Goal: Task Accomplishment & Management: Use online tool/utility

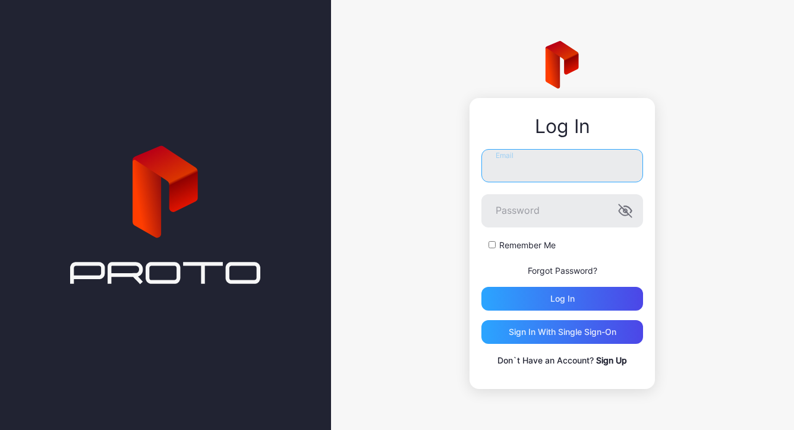
type input "**********"
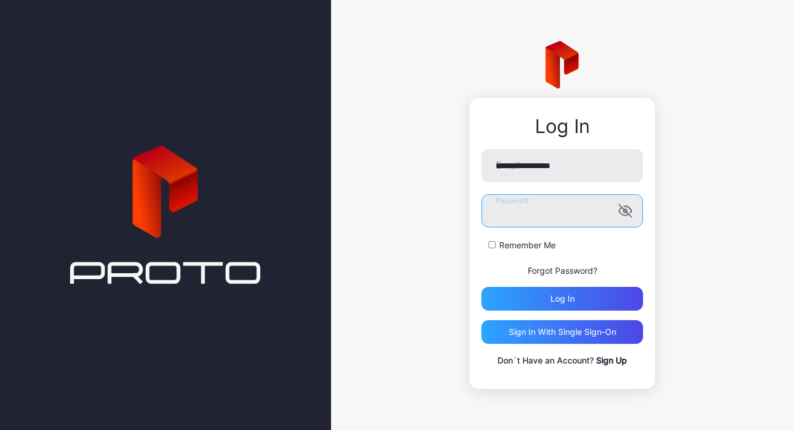
click at [562, 299] on button "Log in" at bounding box center [562, 299] width 162 height 24
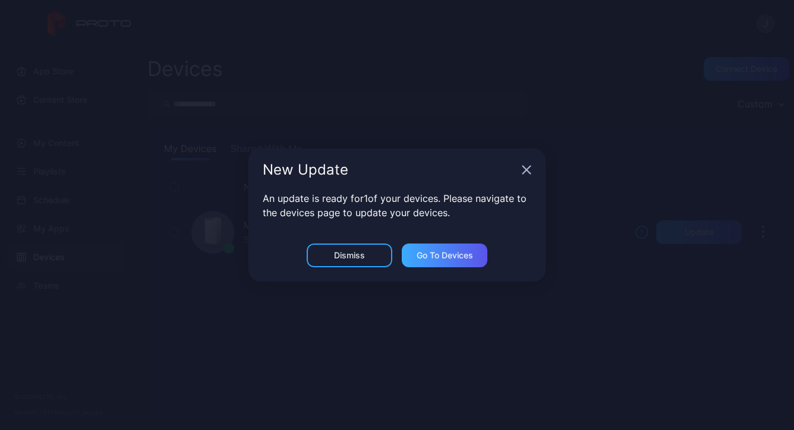
click at [451, 259] on div "Go to devices" at bounding box center [444, 256] width 56 height 10
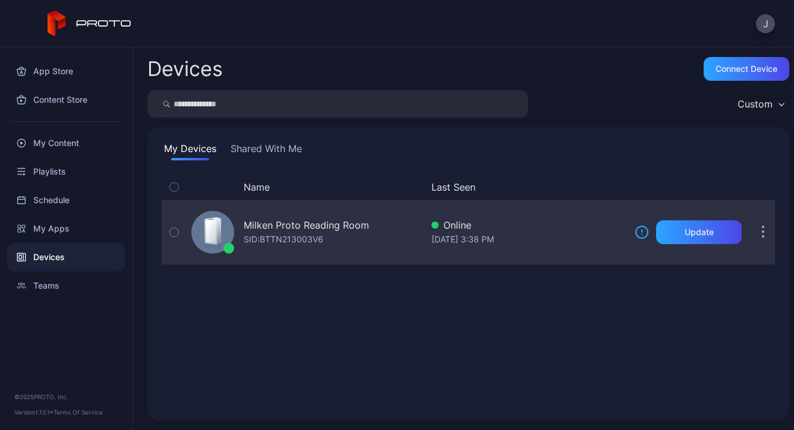
click at [756, 228] on button "button" at bounding box center [763, 232] width 24 height 24
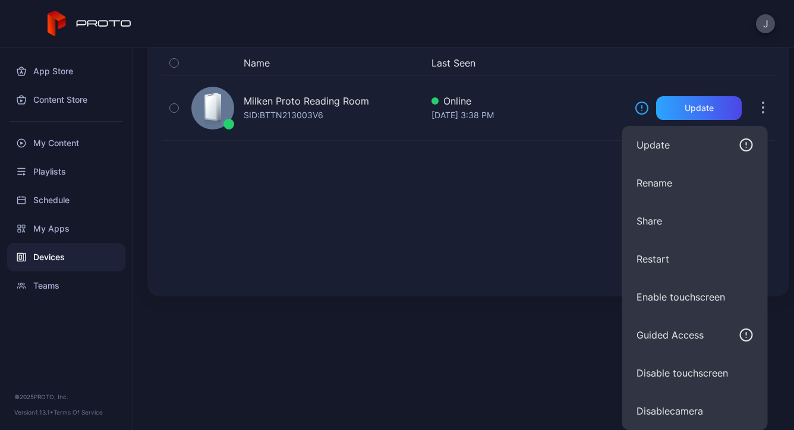
scroll to position [124, 0]
click at [478, 236] on div "Name Last Seen Milken Proto Reading Room SID: BTTN213003V6 Online [DATE] 3:38 P…" at bounding box center [468, 166] width 613 height 232
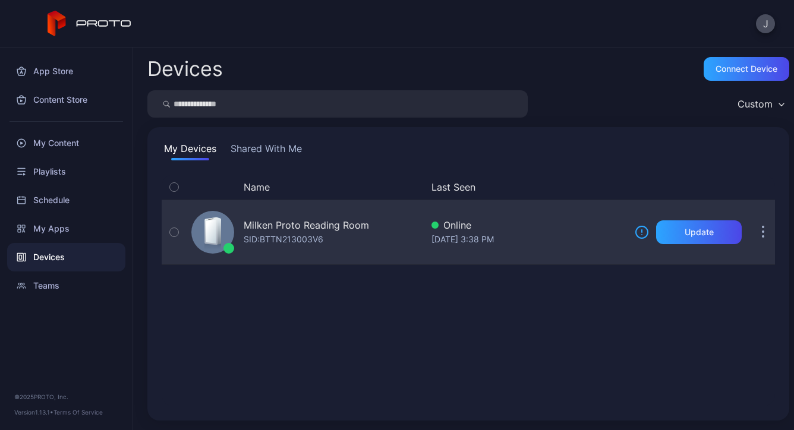
click at [306, 221] on div "Milken Proto Reading Room" at bounding box center [306, 225] width 125 height 14
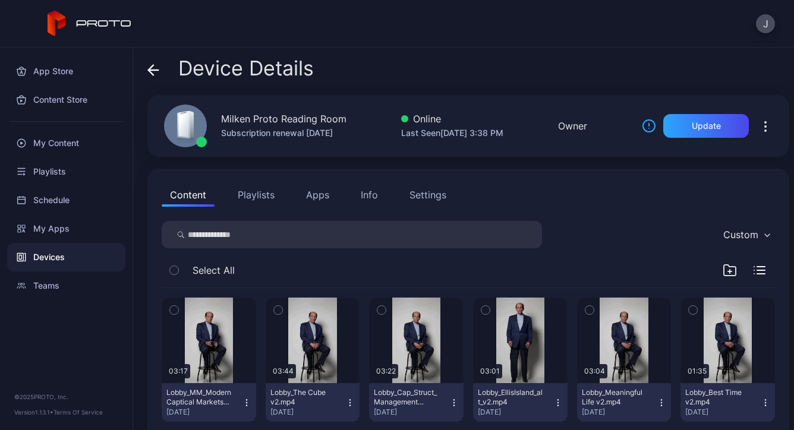
click at [318, 206] on button "Apps" at bounding box center [318, 195] width 40 height 24
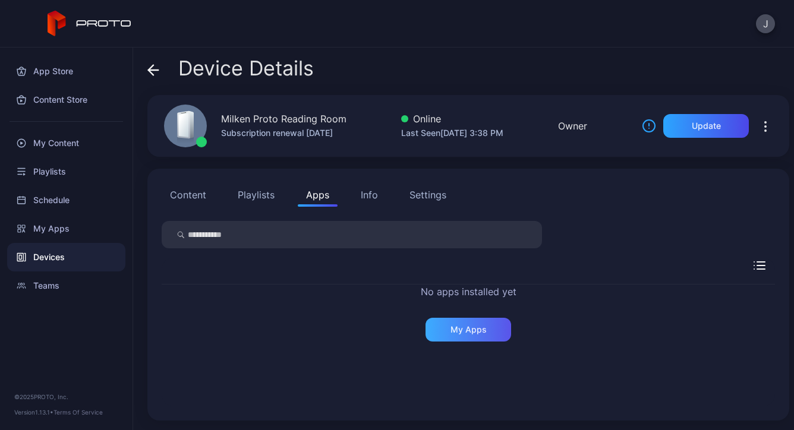
click at [428, 326] on div "My Apps" at bounding box center [468, 330] width 86 height 24
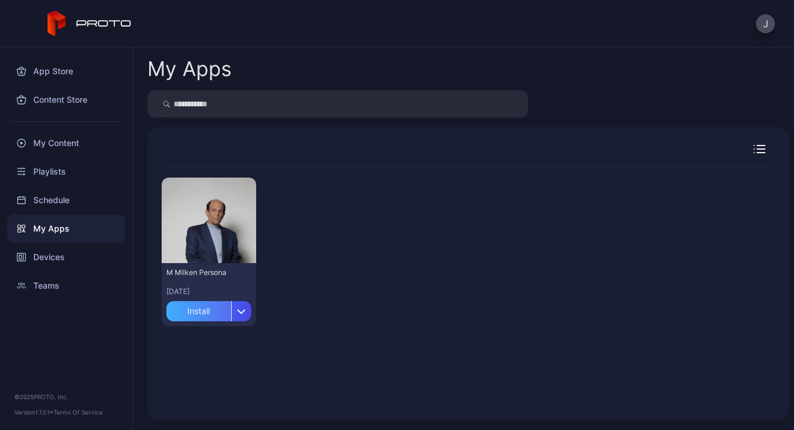
click at [194, 308] on div "Install" at bounding box center [198, 311] width 65 height 20
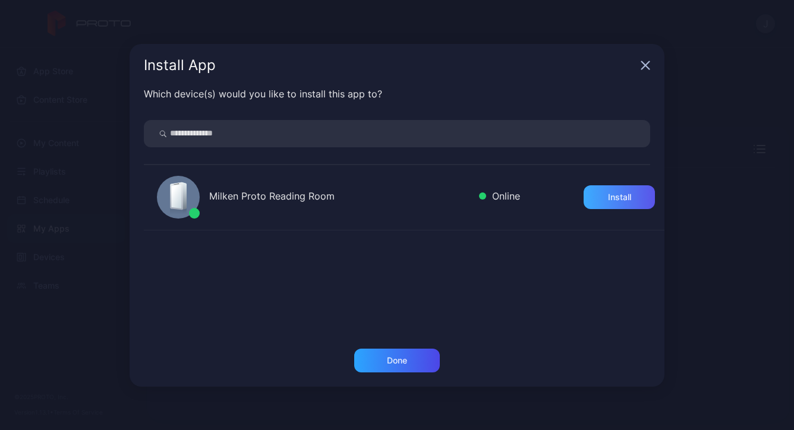
click at [624, 189] on div "Install" at bounding box center [618, 197] width 71 height 24
click at [400, 359] on div "Done" at bounding box center [397, 361] width 20 height 10
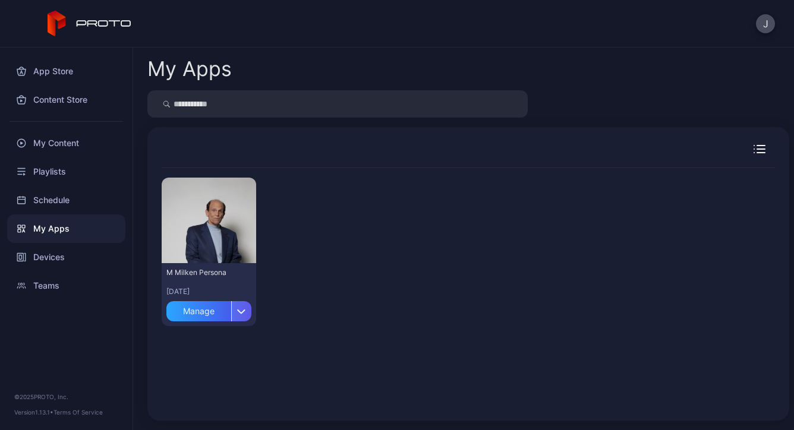
click at [241, 311] on icon "button" at bounding box center [241, 311] width 9 height 5
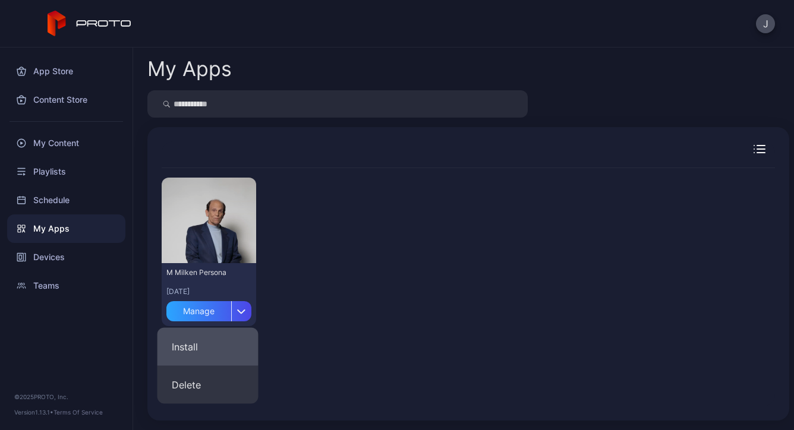
click at [209, 347] on button "Install" at bounding box center [207, 347] width 101 height 38
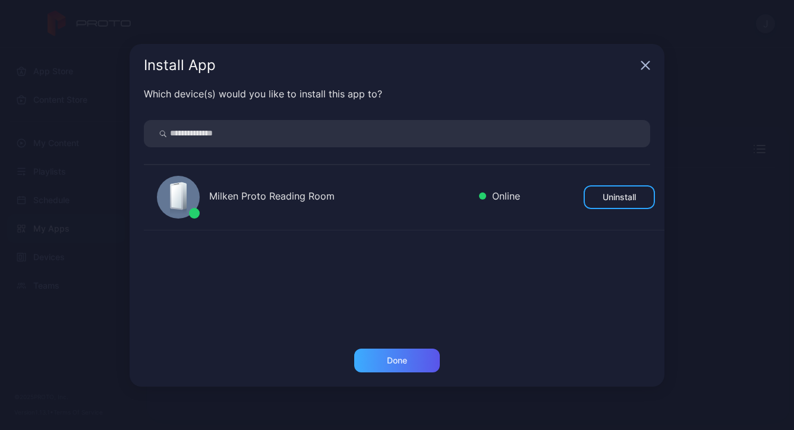
click at [368, 359] on div "Done" at bounding box center [397, 361] width 86 height 24
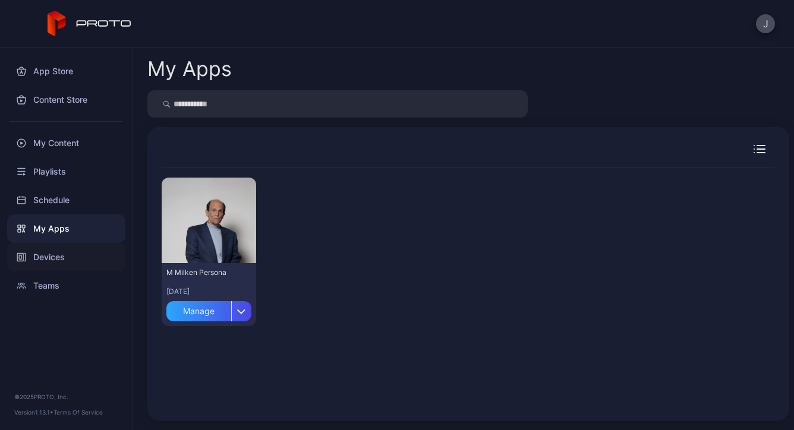
click at [53, 255] on div "Devices" at bounding box center [66, 257] width 118 height 29
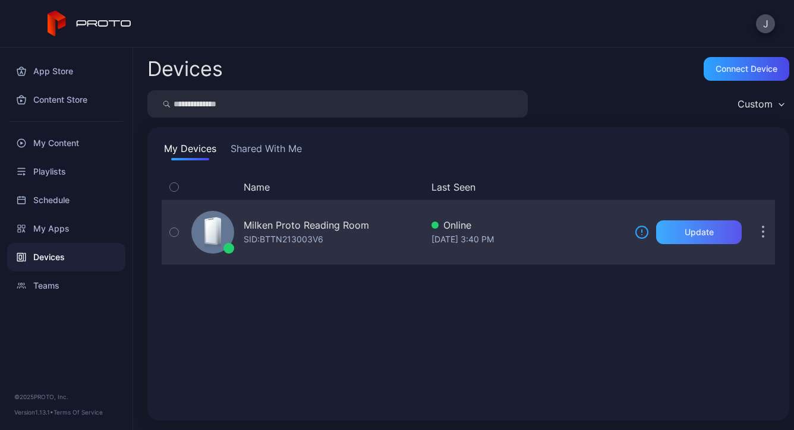
click at [661, 226] on div "Update" at bounding box center [699, 232] width 86 height 24
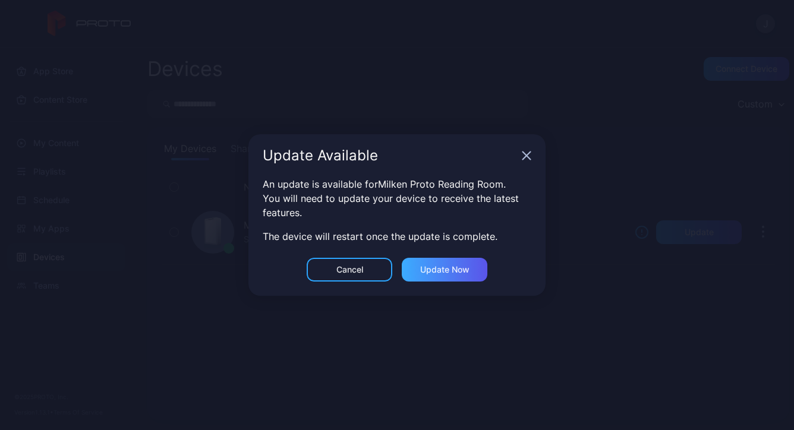
click at [412, 264] on div "Update now" at bounding box center [445, 270] width 86 height 24
